Goal: Task Accomplishment & Management: Manage account settings

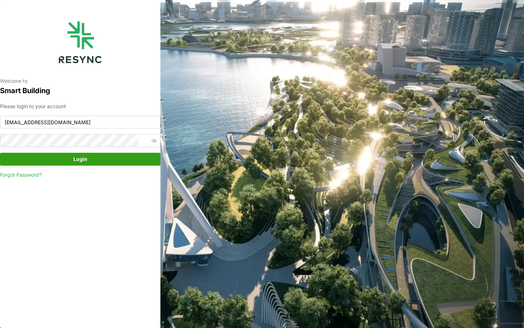
click at [82, 162] on span "Login" at bounding box center [80, 159] width 14 height 12
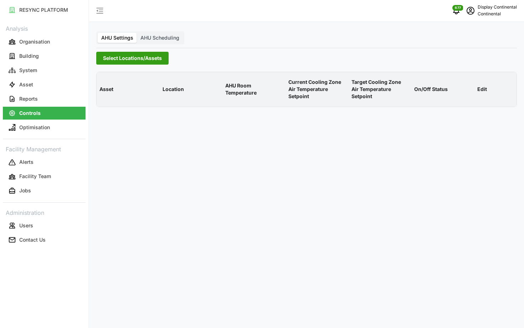
click at [120, 62] on span "Select Locations/Assets" at bounding box center [132, 58] width 59 height 12
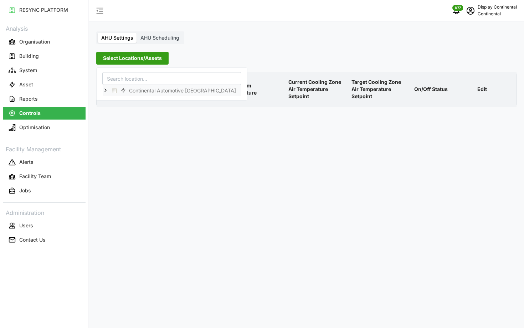
click at [106, 90] on polyline at bounding box center [105, 90] width 1 height 3
click at [118, 99] on span "Select CA1" at bounding box center [120, 100] width 5 height 5
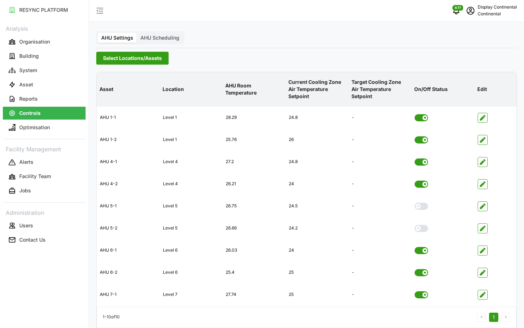
click at [307, 93] on p "Current Cooling Zone Air Temperature Setpoint" at bounding box center [317, 89] width 60 height 33
click at [153, 34] on label "AHU Scheduling" at bounding box center [160, 38] width 46 height 10
click at [137, 33] on input "AHU Scheduling" at bounding box center [137, 33] width 0 height 0
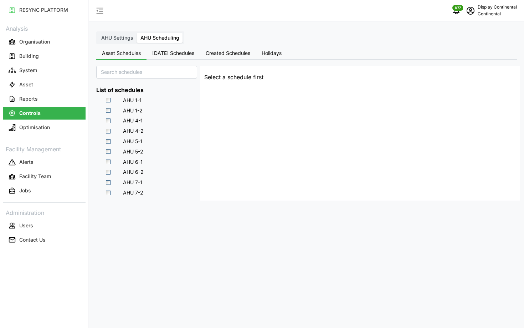
click at [164, 51] on span "[DATE] Schedules" at bounding box center [173, 53] width 42 height 5
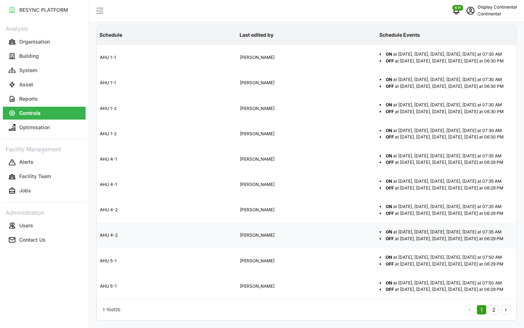
scroll to position [173, 0]
click at [496, 310] on button "2" at bounding box center [493, 309] width 9 height 9
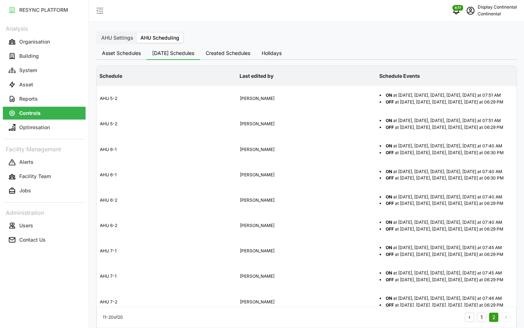
click at [128, 53] on span "Asset Schedules" at bounding box center [121, 53] width 39 height 5
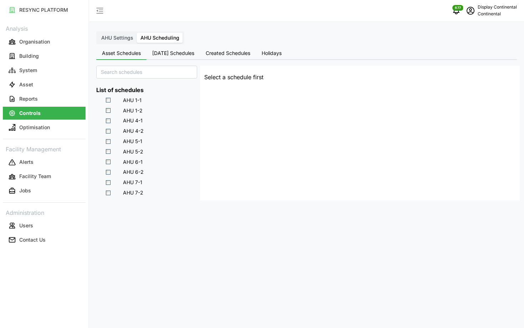
click at [117, 40] on span "AHU Settings" at bounding box center [117, 38] width 32 height 6
click at [98, 33] on input "AHU Settings" at bounding box center [98, 33] width 0 height 0
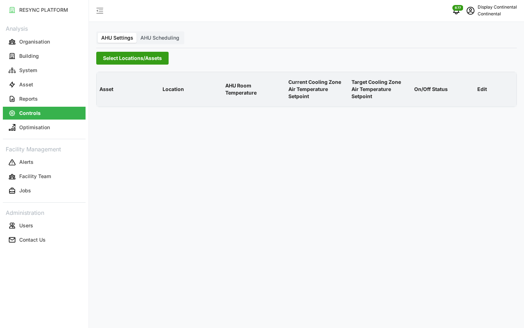
click at [125, 54] on span "Select Locations/Assets" at bounding box center [132, 58] width 59 height 12
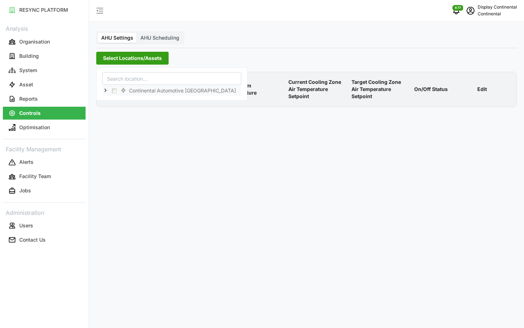
click at [107, 92] on icon at bounding box center [106, 90] width 6 height 6
click at [121, 103] on span "Select CA1" at bounding box center [120, 100] width 5 height 5
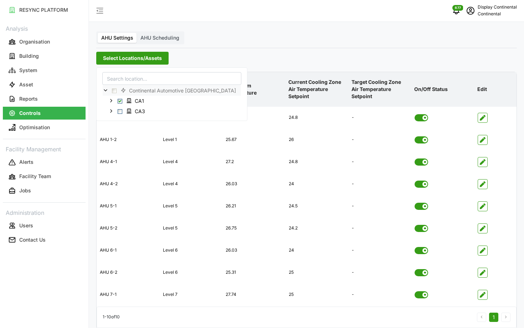
scroll to position [29, 0]
